Goal: Information Seeking & Learning: Learn about a topic

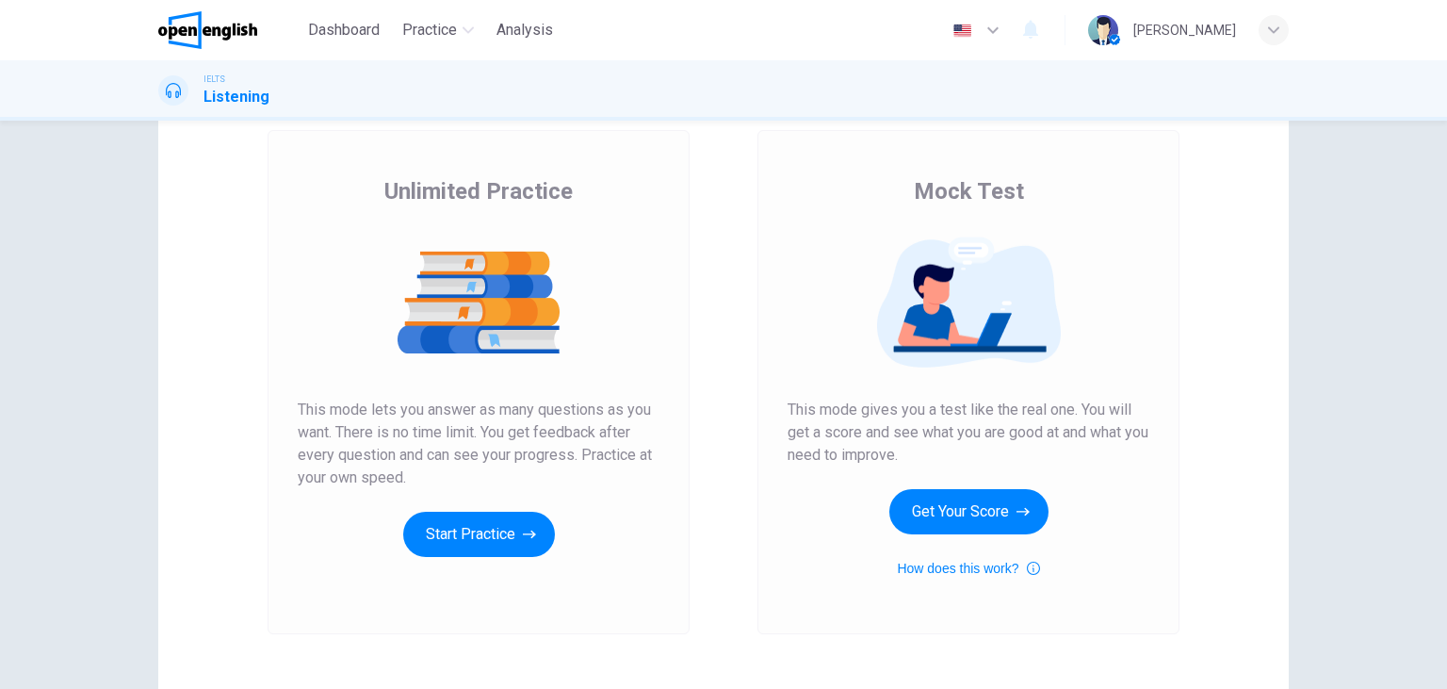
scroll to position [108, 0]
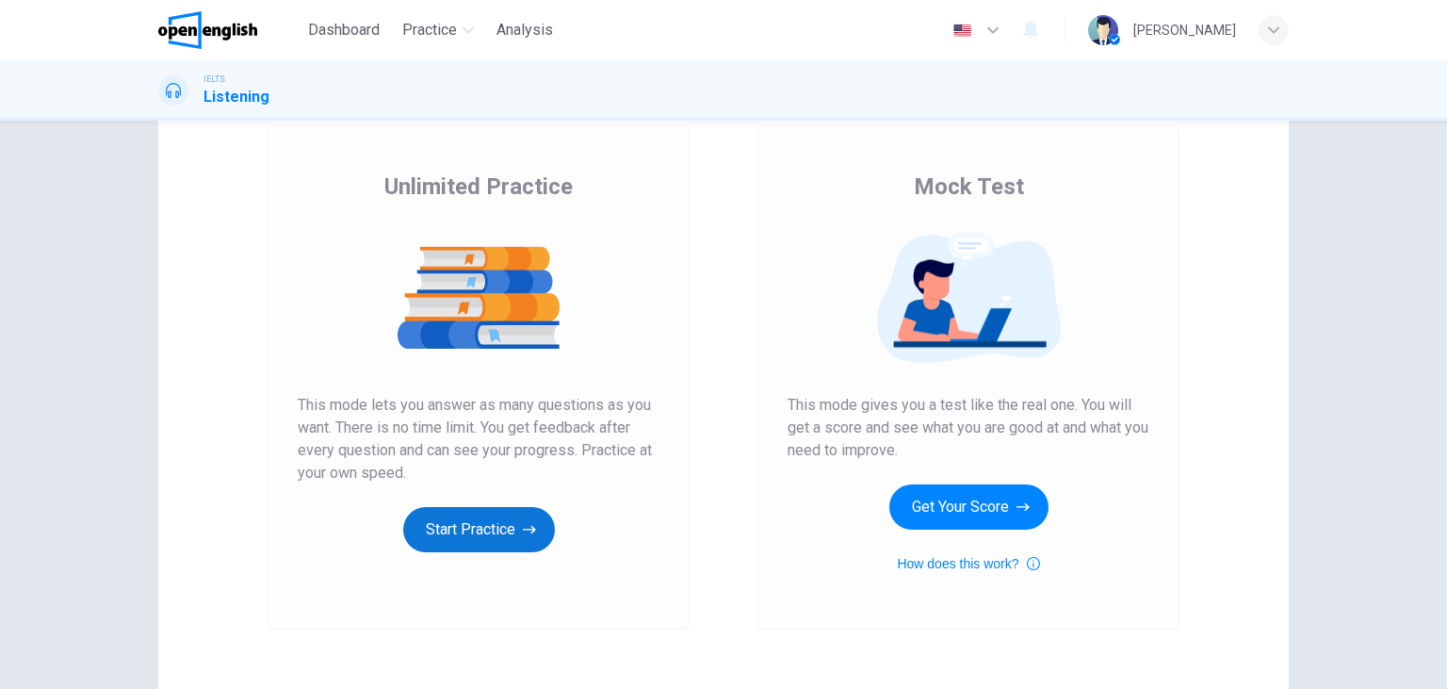
click at [502, 519] on button "Start Practice" at bounding box center [479, 529] width 152 height 45
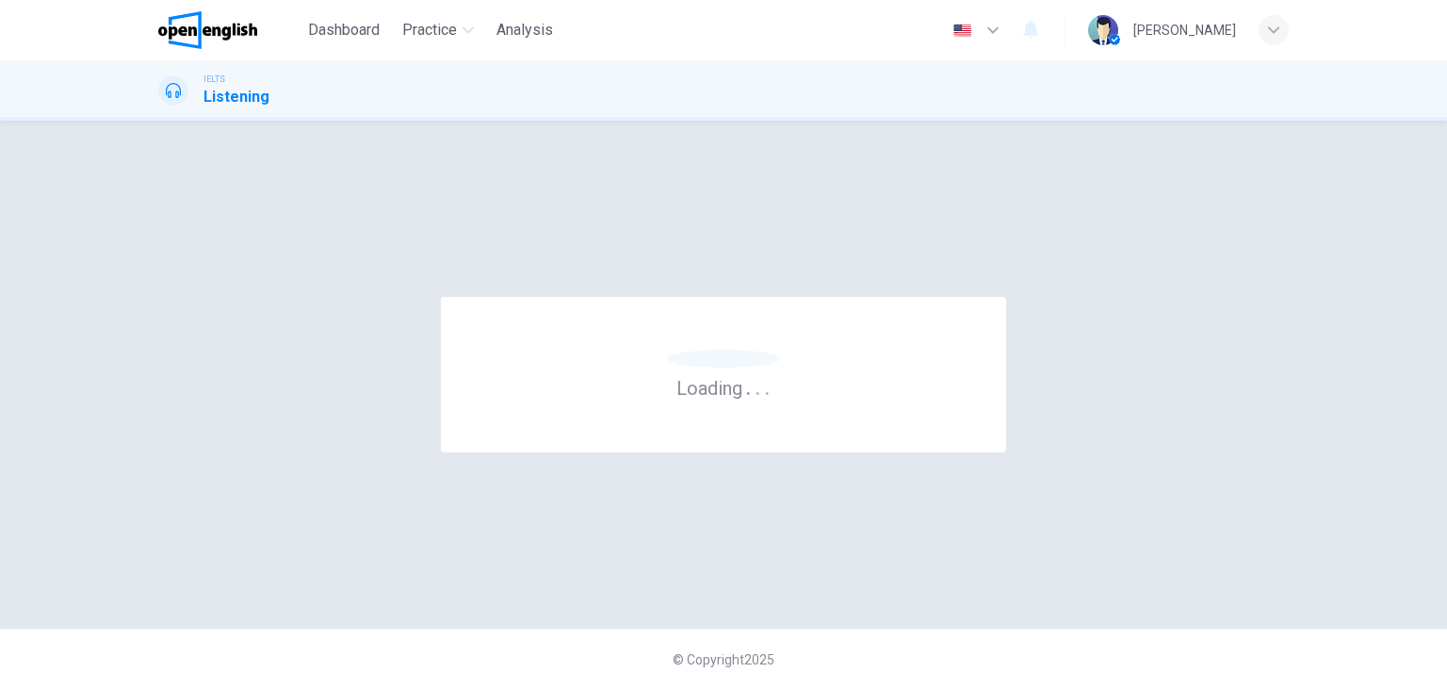
scroll to position [0, 0]
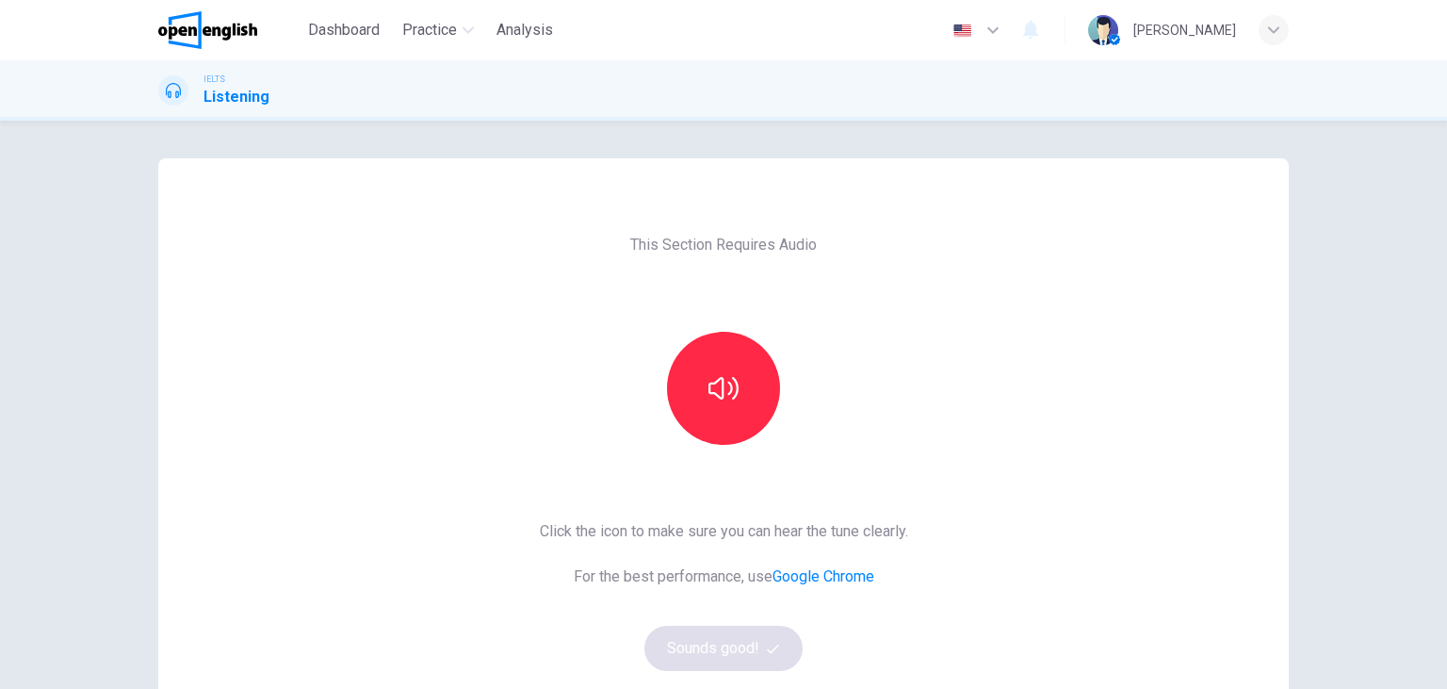
click at [687, 331] on div "This Section Requires Audio Click the icon to make sure you can hear the tune c…" at bounding box center [724, 485] width 398 height 655
click at [714, 398] on icon "button" at bounding box center [723, 388] width 30 height 30
click at [723, 639] on button "Sounds good!" at bounding box center [723, 648] width 158 height 45
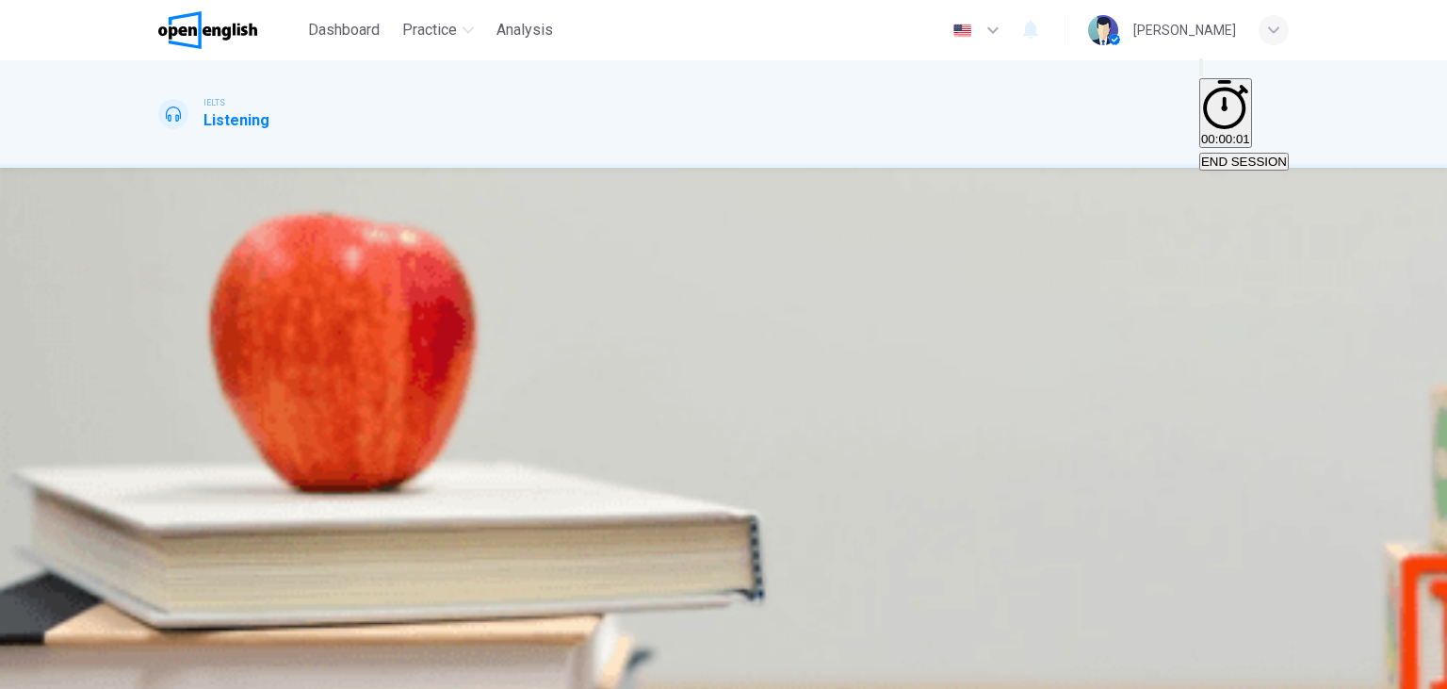
click at [166, 375] on div "05m 06s" at bounding box center [723, 423] width 1130 height 96
click at [166, 386] on icon "button" at bounding box center [166, 386] width 0 height 0
type input "*"
click at [216, 24] on img at bounding box center [207, 30] width 99 height 38
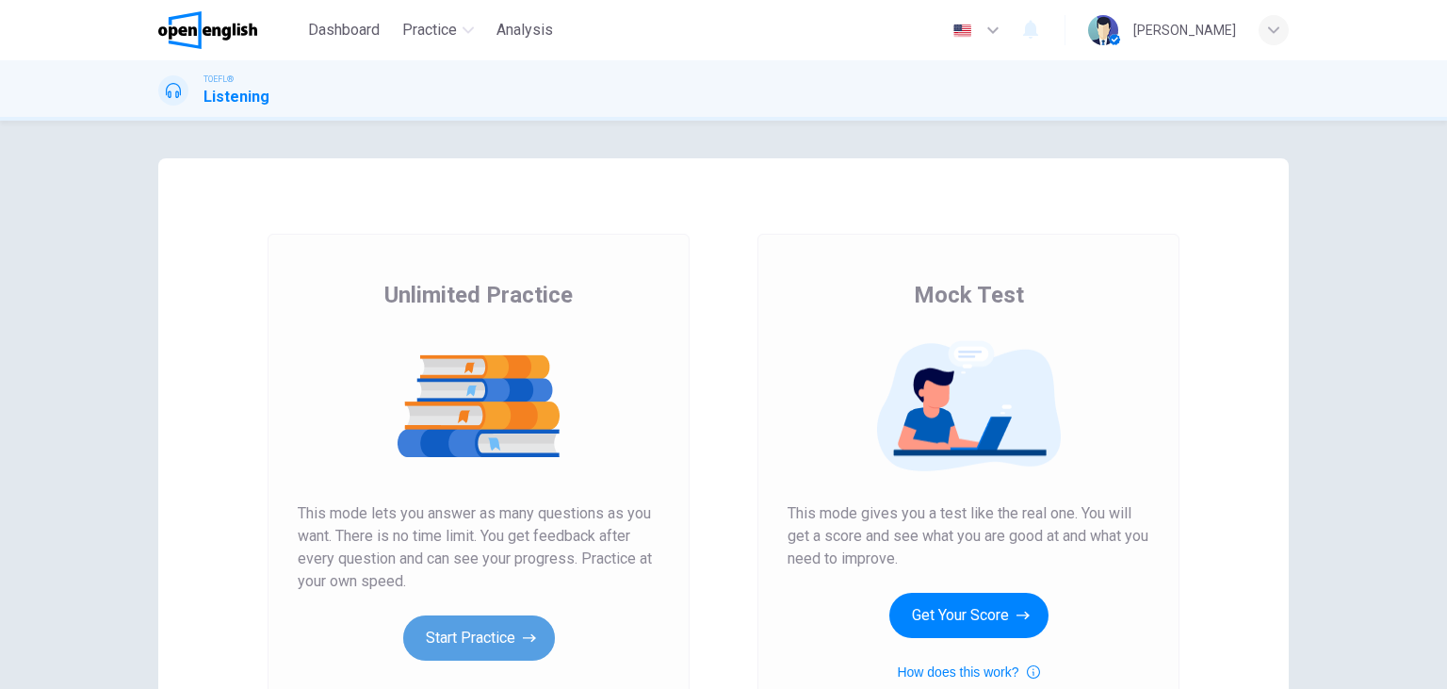
click at [516, 642] on button "Start Practice" at bounding box center [479, 637] width 152 height 45
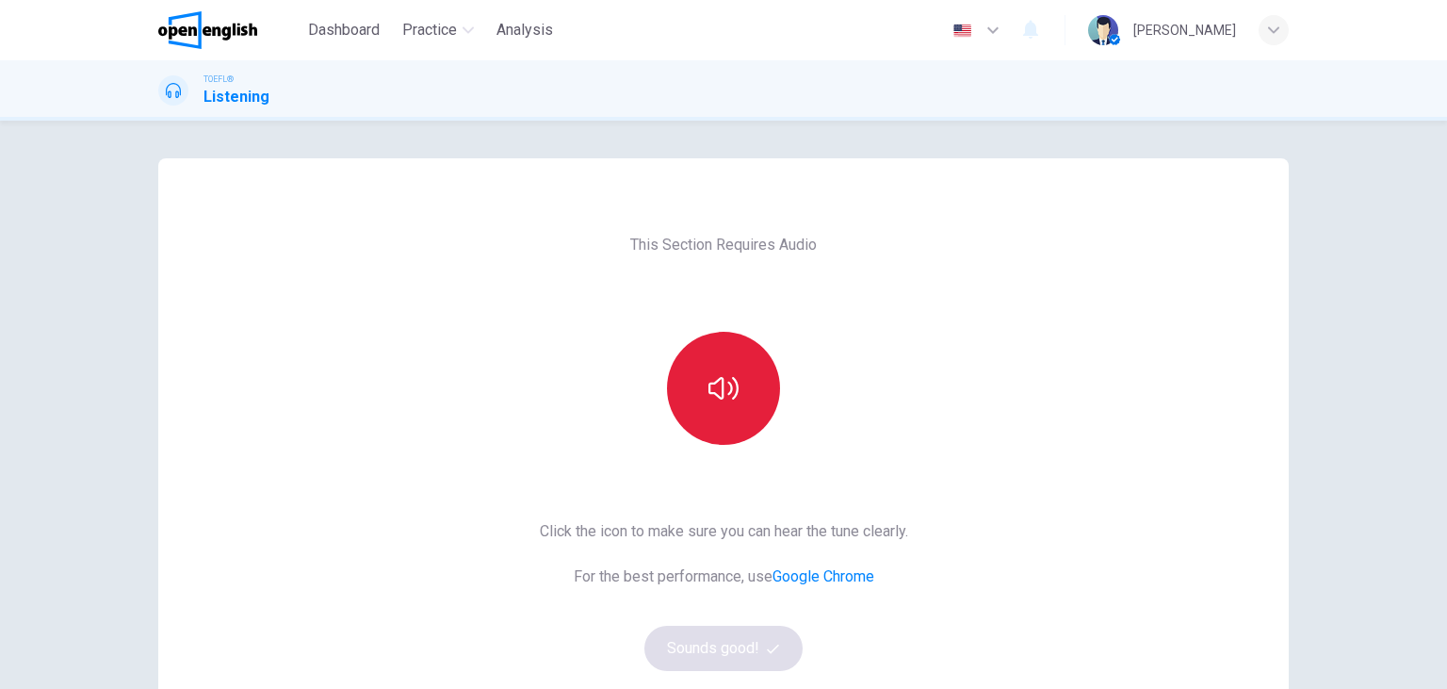
click at [711, 360] on button "button" at bounding box center [723, 388] width 113 height 113
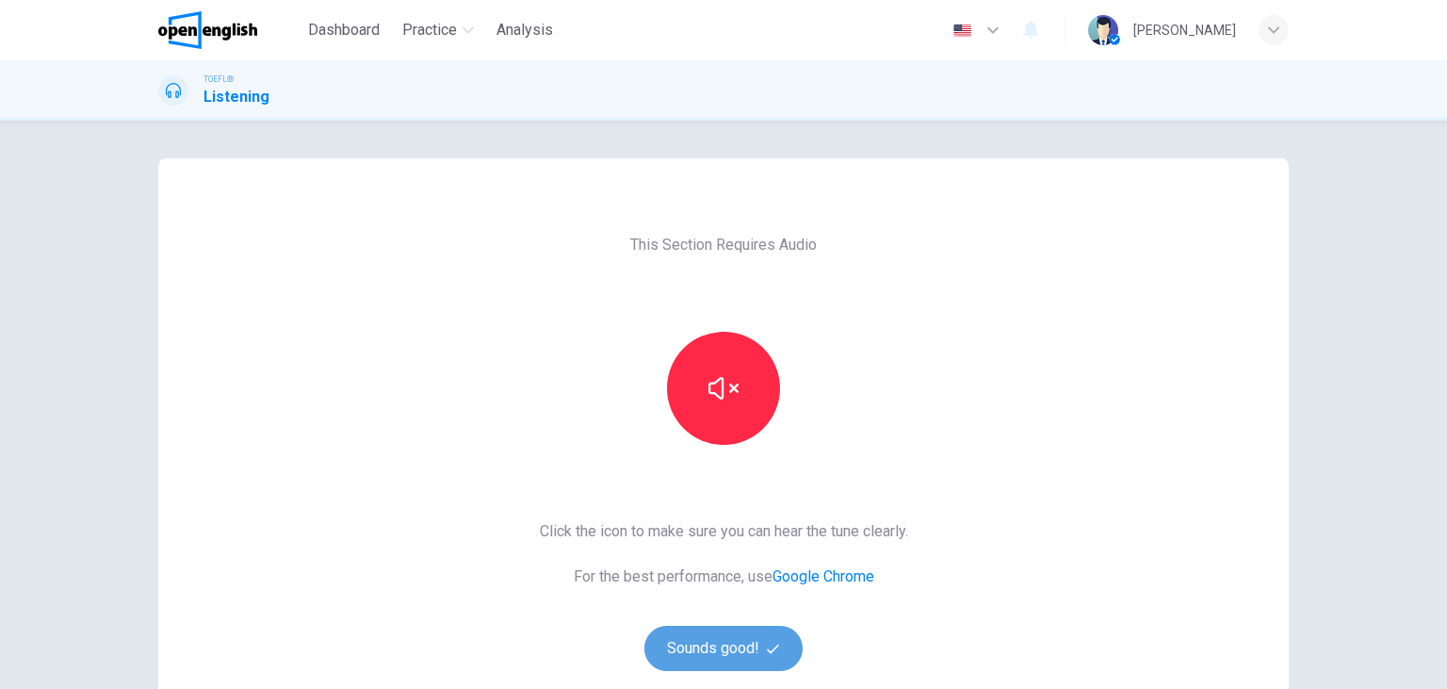
click at [775, 655] on button "Sounds good!" at bounding box center [723, 648] width 158 height 45
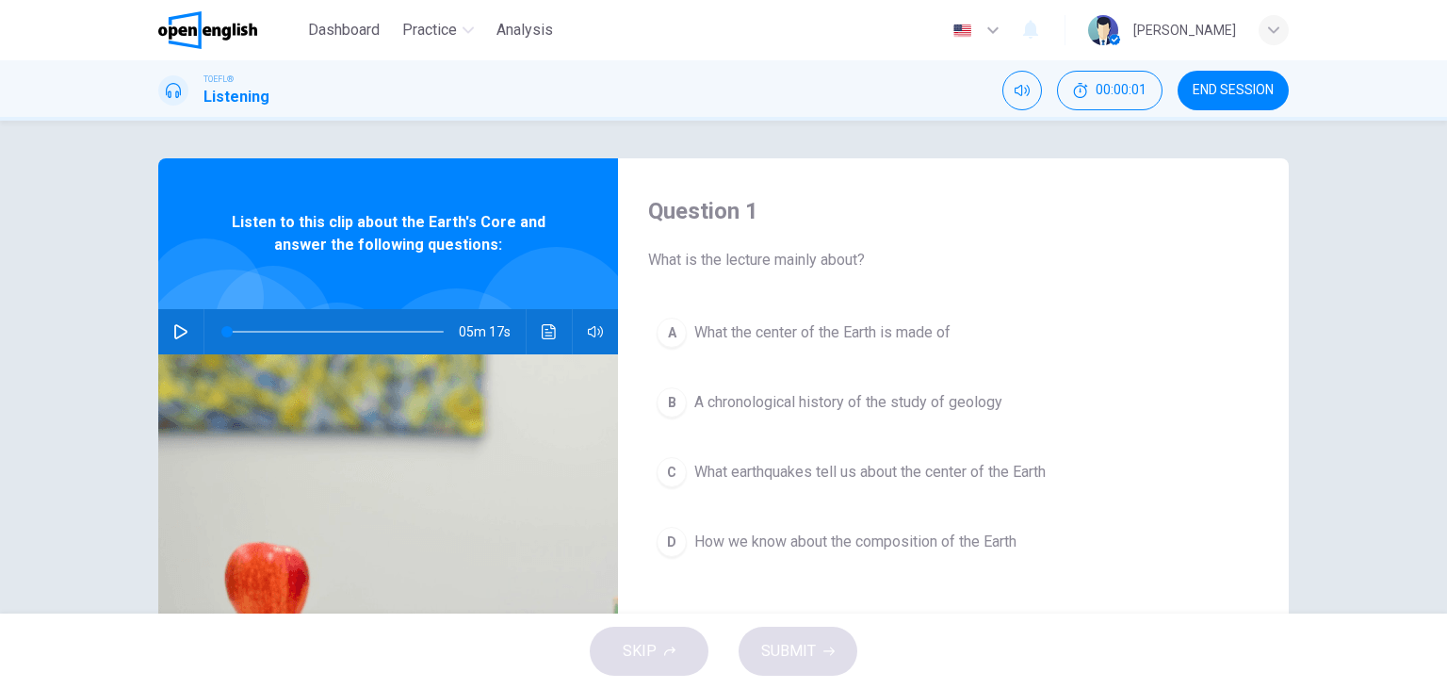
click at [193, 333] on button "button" at bounding box center [181, 331] width 30 height 45
click at [944, 220] on h4 "Question 1" at bounding box center [953, 211] width 610 height 30
type input "*"
